Goal: Task Accomplishment & Management: Manage account settings

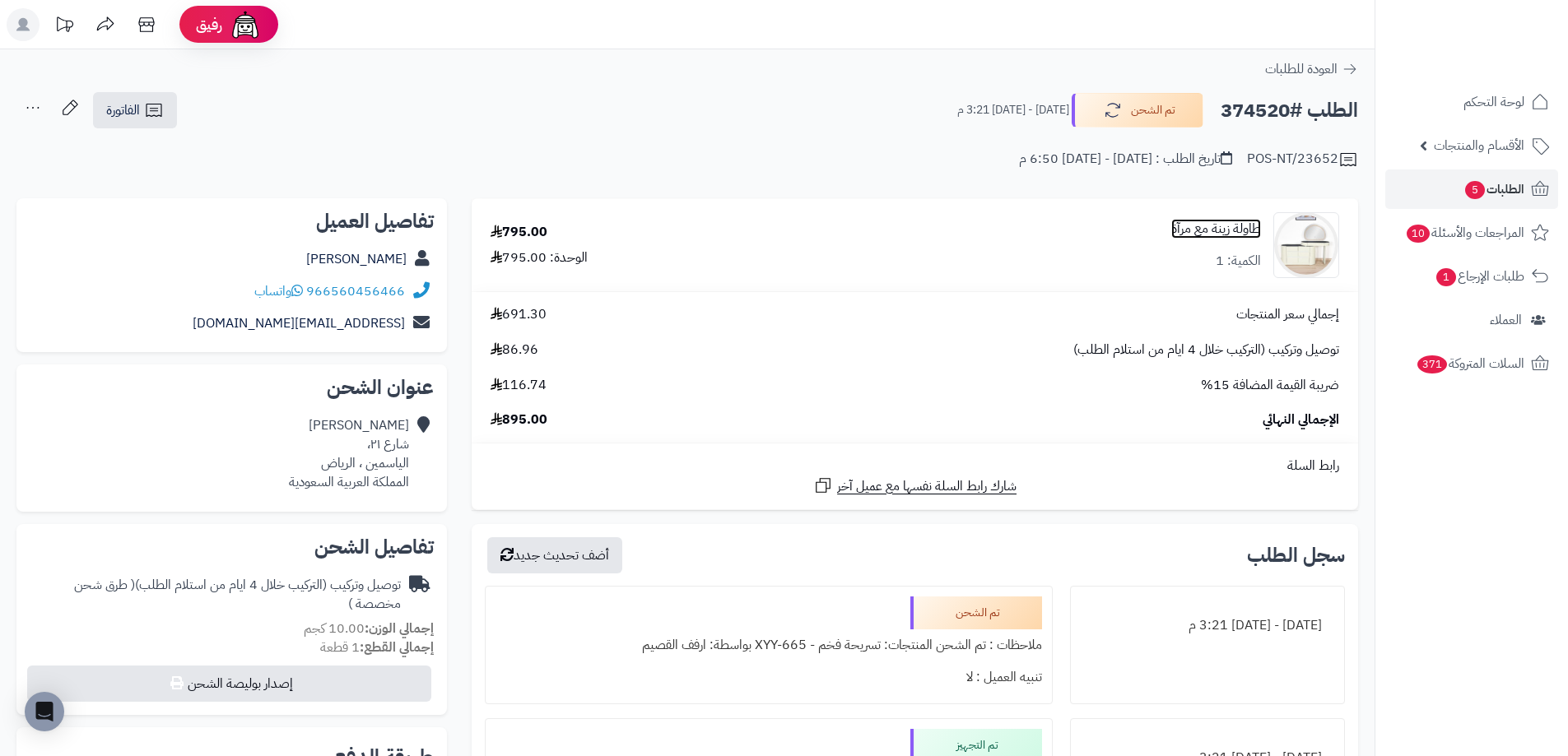
click at [1207, 234] on link "طاولة زينة مع مرآة" at bounding box center [1216, 229] width 90 height 19
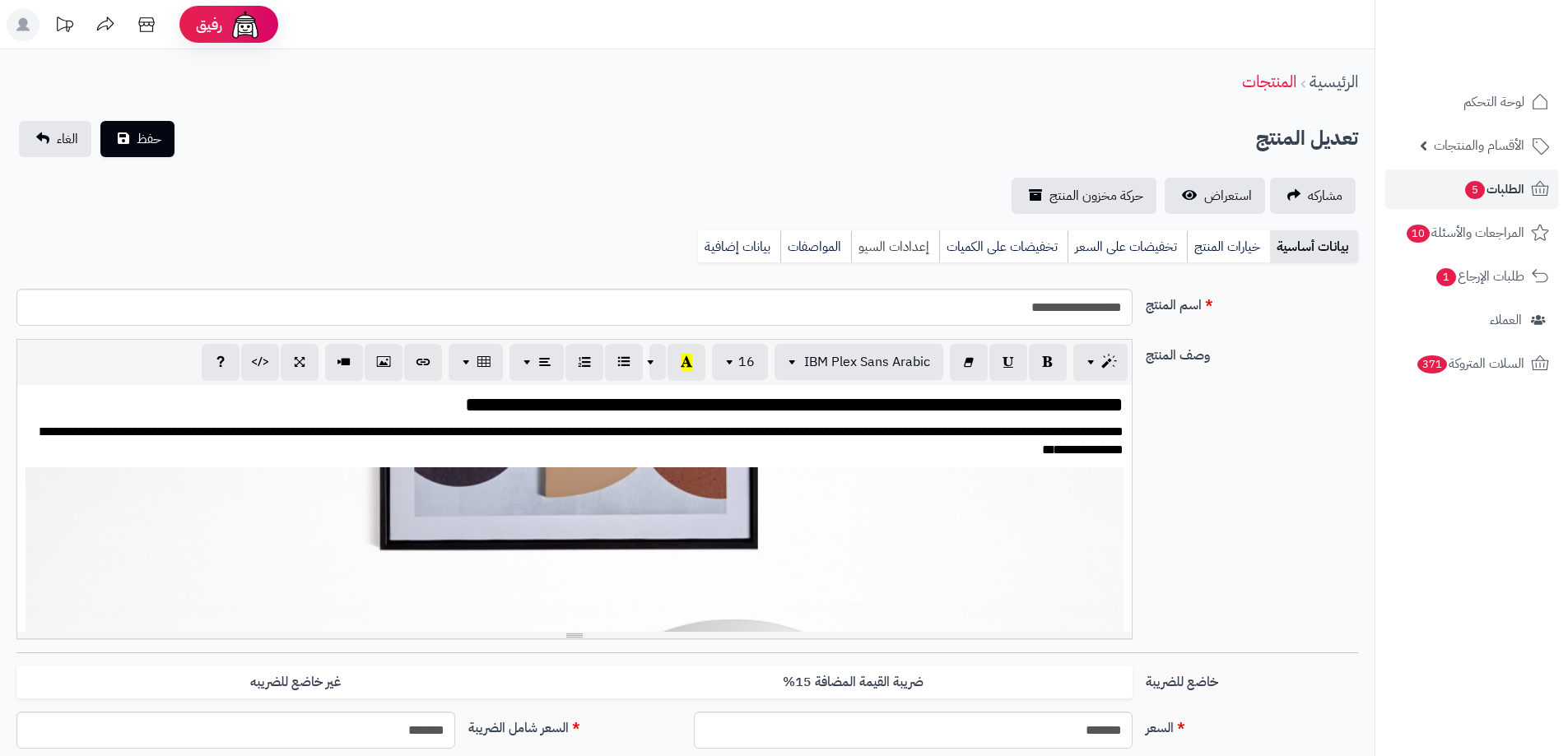
scroll to position [2254, 0]
click at [750, 251] on link "بيانات إضافية" at bounding box center [739, 247] width 82 height 33
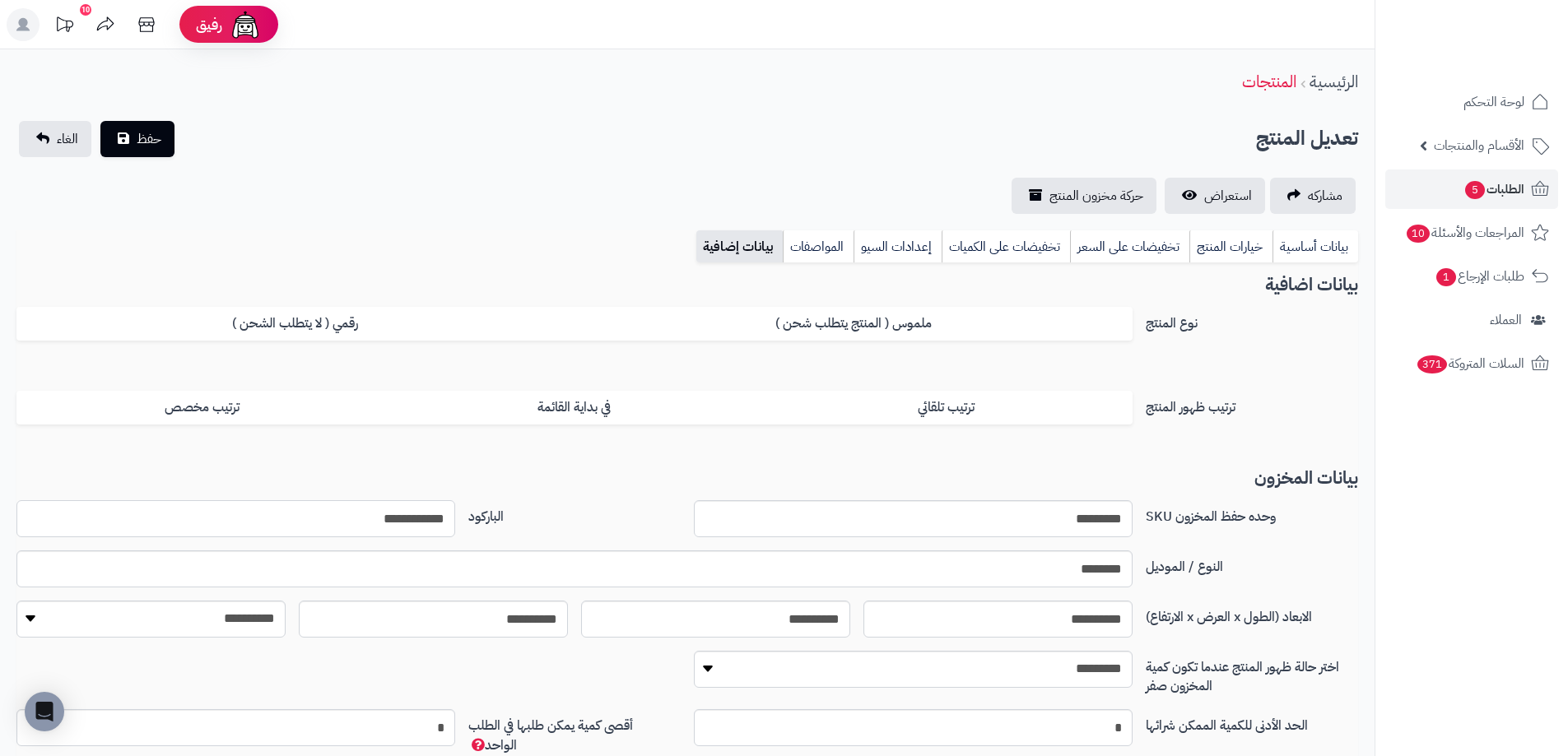
click at [410, 521] on input "**********" at bounding box center [235, 518] width 439 height 37
